Goal: Task Accomplishment & Management: Complete application form

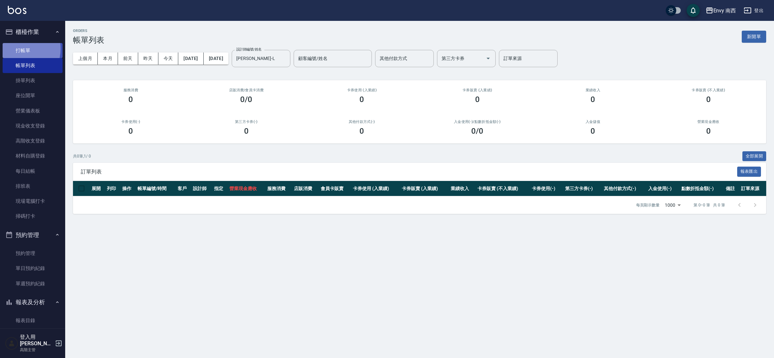
click at [20, 49] on link "打帳單" at bounding box center [33, 50] width 60 height 15
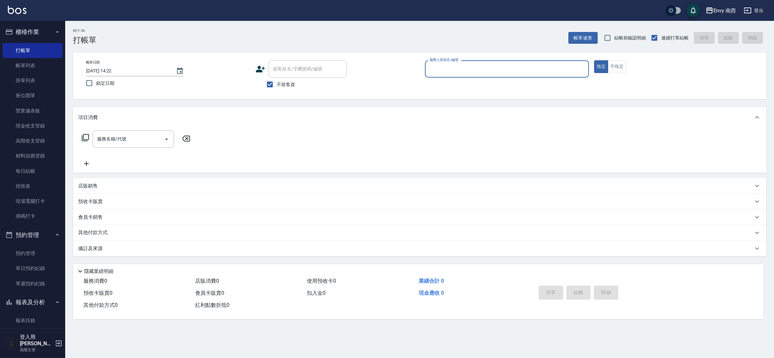
click at [518, 93] on div "帳單日期 [DATE] 14:22 鎖定日期 顧客姓名/手機號碼/編號 顧客姓名/手機號碼/編號 不留客資 服務人員姓名/編號 服務人員姓名/編號 指定 不指定" at bounding box center [419, 75] width 693 height 47
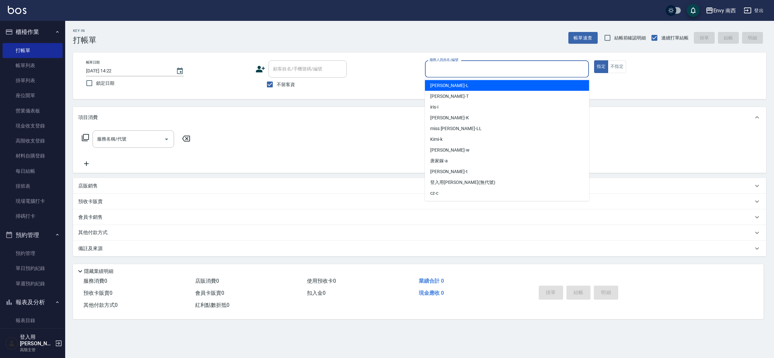
click at [520, 63] on input "服務人員姓名/編號" at bounding box center [507, 68] width 158 height 11
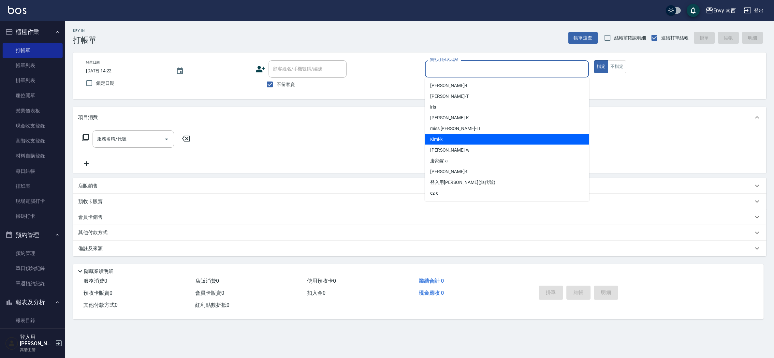
click at [480, 134] on div "Kimi -k" at bounding box center [507, 139] width 164 height 11
type input "Kimi-k"
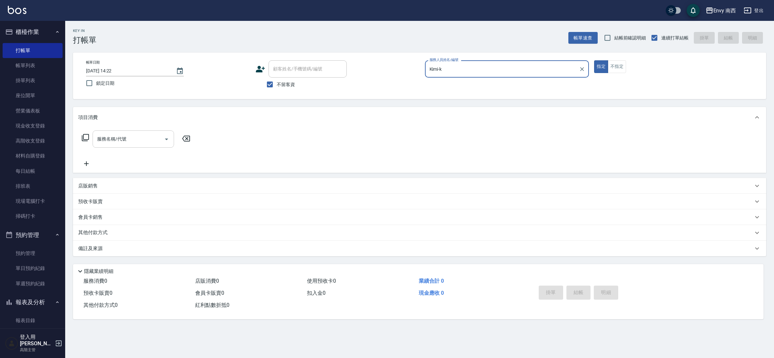
click at [143, 141] on input "服務名稱/代號" at bounding box center [128, 138] width 66 height 11
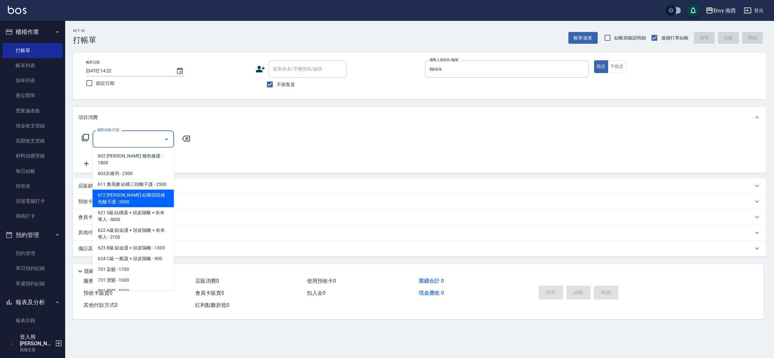
scroll to position [151, 0]
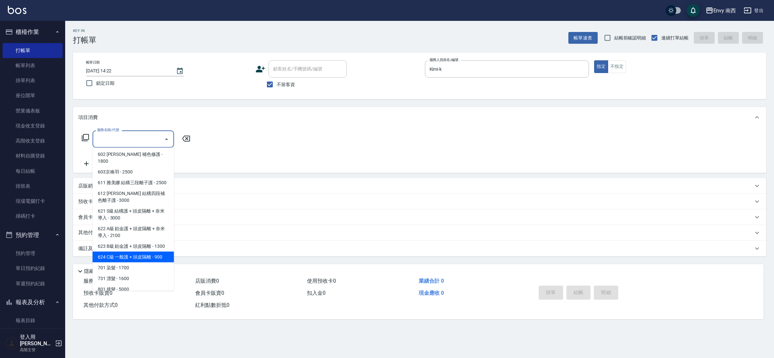
click at [125, 261] on span "624 C級 一般護 + 頭皮隔離 - 900" at bounding box center [133, 257] width 81 height 11
type input "624 C級 一般護 + 頭皮隔離(624)"
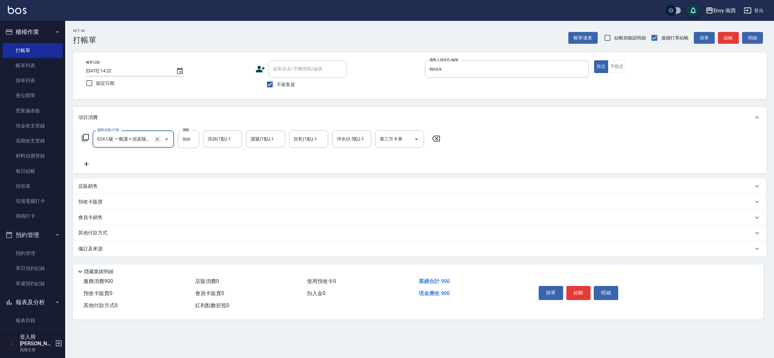
click at [156, 137] on icon "Clear" at bounding box center [157, 139] width 7 height 7
click at [167, 142] on icon "Open" at bounding box center [167, 139] width 8 height 8
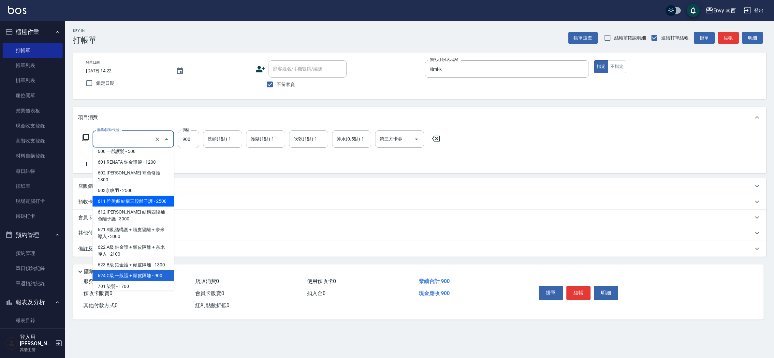
scroll to position [134, 0]
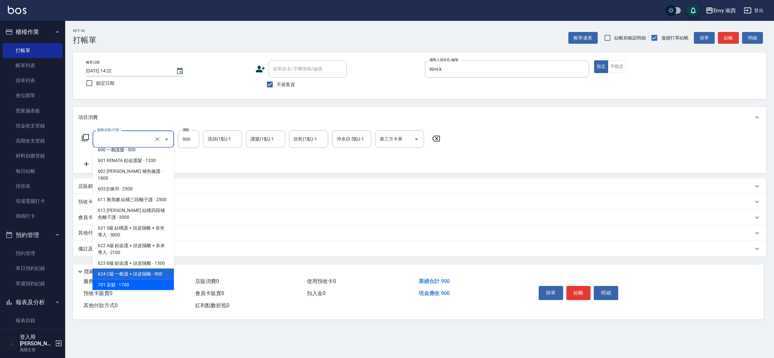
click at [126, 283] on span "701 染髮 - 1700" at bounding box center [133, 284] width 81 height 11
type input "701 染髮(701)"
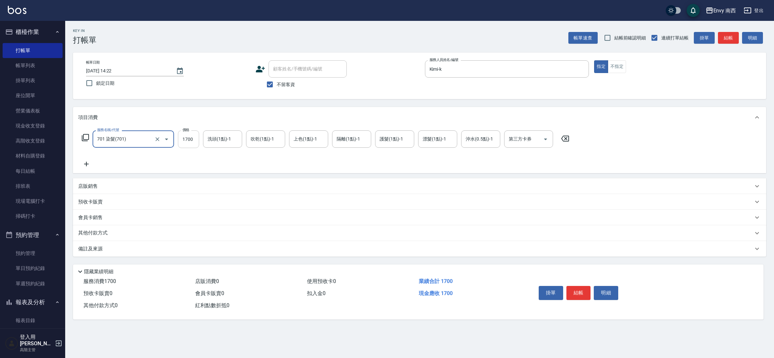
click at [190, 142] on input "1700" at bounding box center [188, 139] width 21 height 18
type input "2500"
click at [582, 294] on button "結帳" at bounding box center [578, 293] width 24 height 14
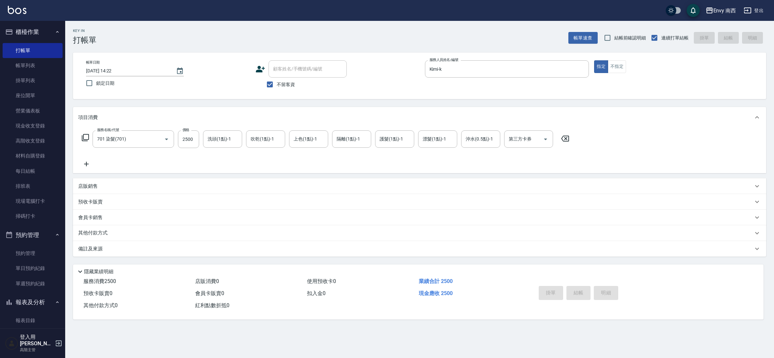
type input "[DATE] 14:23"
